Goal: Information Seeking & Learning: Understand process/instructions

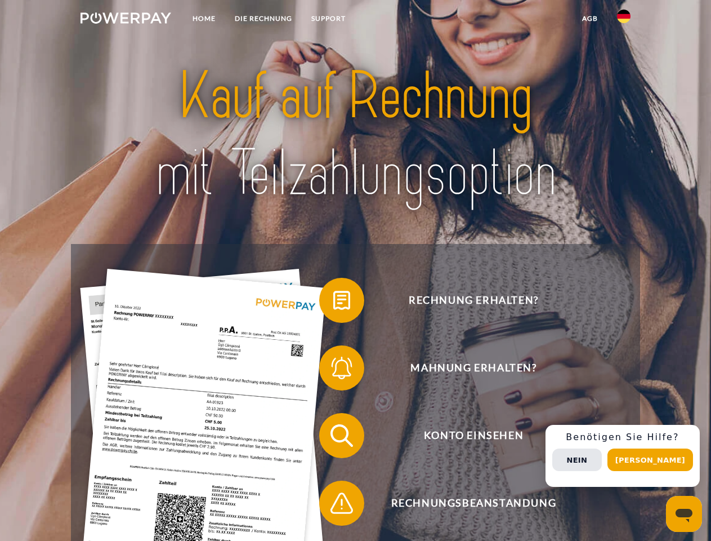
click at [126, 20] on img at bounding box center [126, 17] width 91 height 11
click at [624, 20] on img at bounding box center [624, 17] width 14 height 14
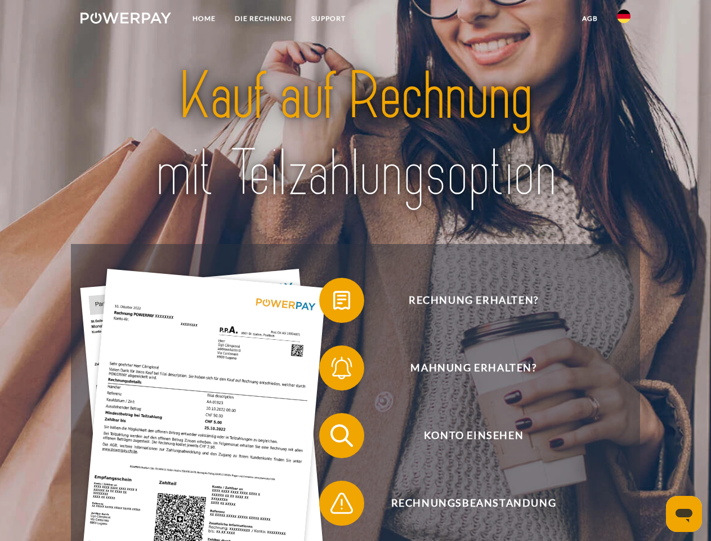
click at [590, 19] on link "agb" at bounding box center [590, 18] width 35 height 20
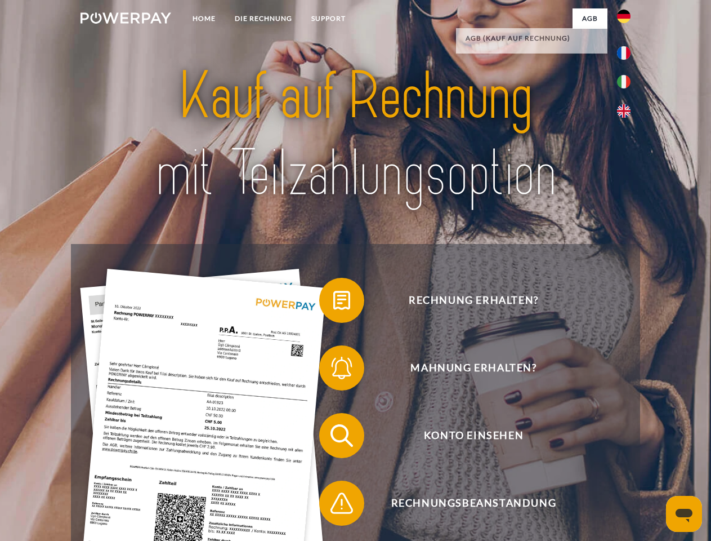
click at [333, 302] on span at bounding box center [325, 300] width 56 height 56
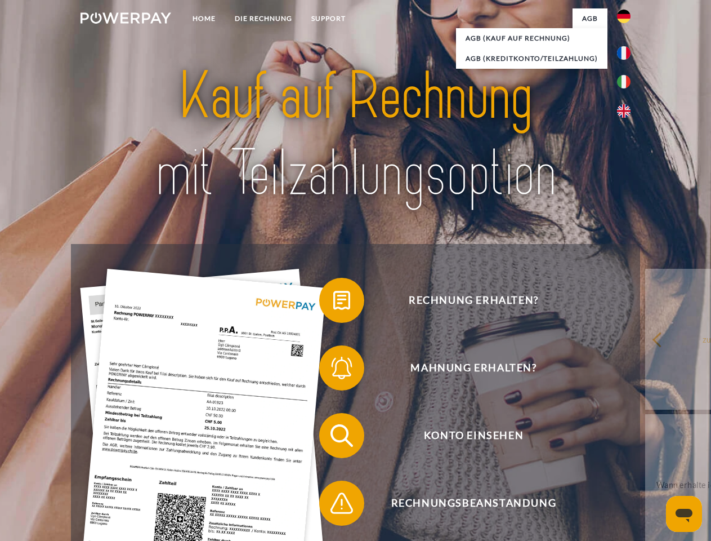
click at [333, 370] on div "Rechnung erhalten? Mahnung erhalten? Konto einsehen" at bounding box center [355, 469] width 569 height 450
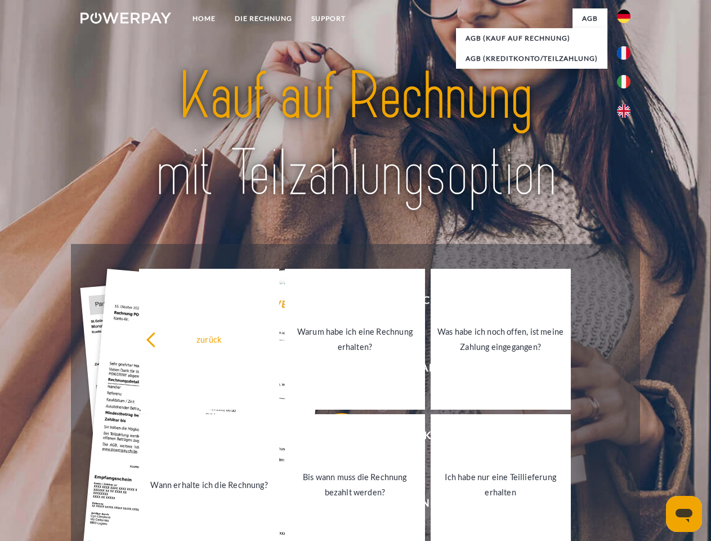
click at [333, 437] on link "Bis wann muss die Rechnung bezahlt werden?" at bounding box center [355, 484] width 140 height 141
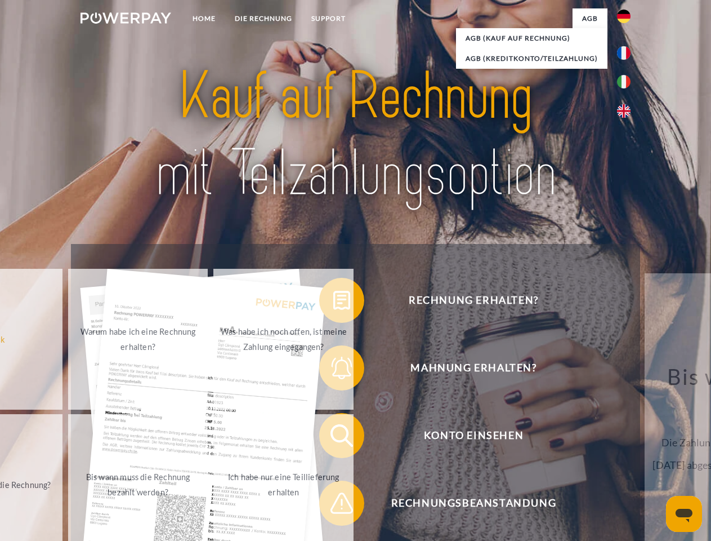
click at [333, 505] on span at bounding box center [325, 503] width 56 height 56
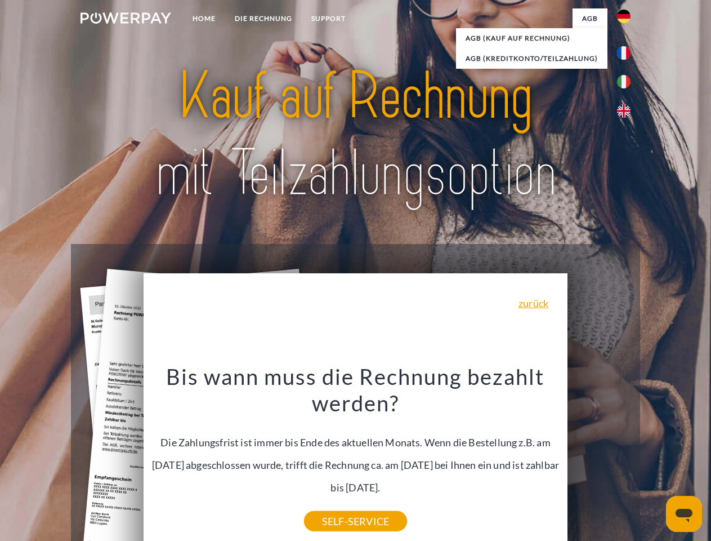
click at [627, 456] on div "Rechnung erhalten? Mahnung erhalten? Konto einsehen" at bounding box center [355, 469] width 569 height 450
click at [599, 458] on span "Konto einsehen" at bounding box center [474, 435] width 276 height 45
click at [654, 459] on header "Home DIE RECHNUNG SUPPORT" at bounding box center [355, 389] width 711 height 778
